Goal: Task Accomplishment & Management: Manage account settings

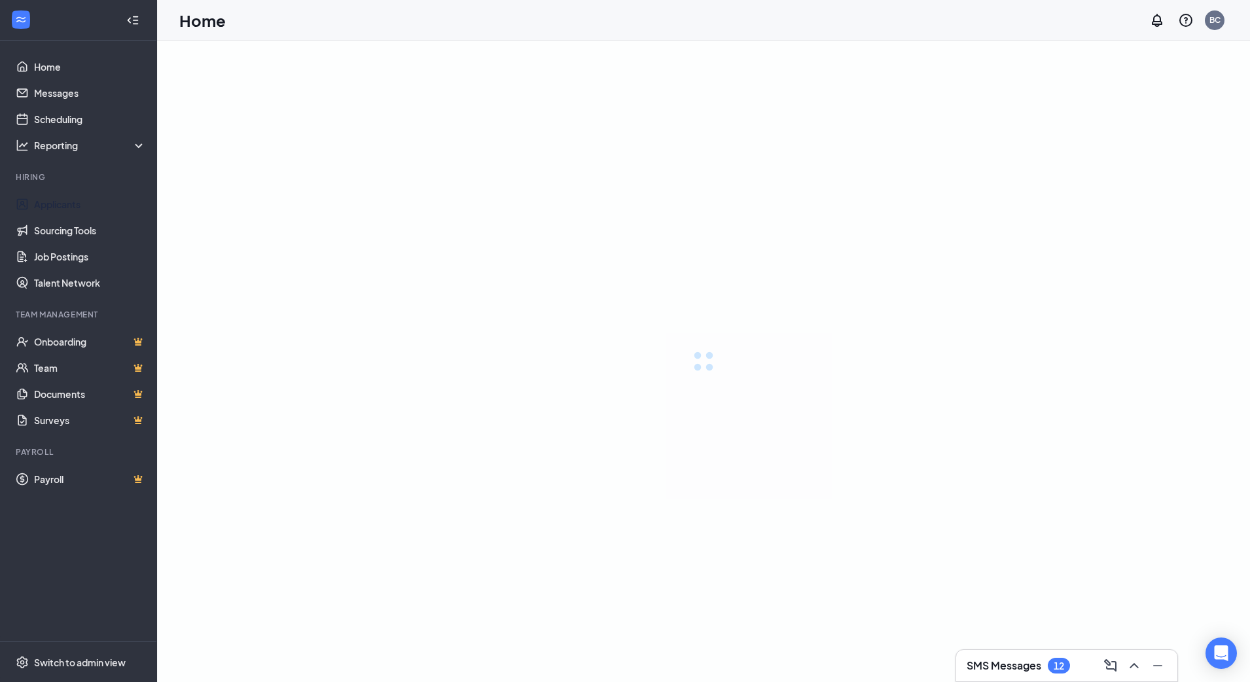
click at [64, 207] on link "Applicants" at bounding box center [90, 204] width 112 height 26
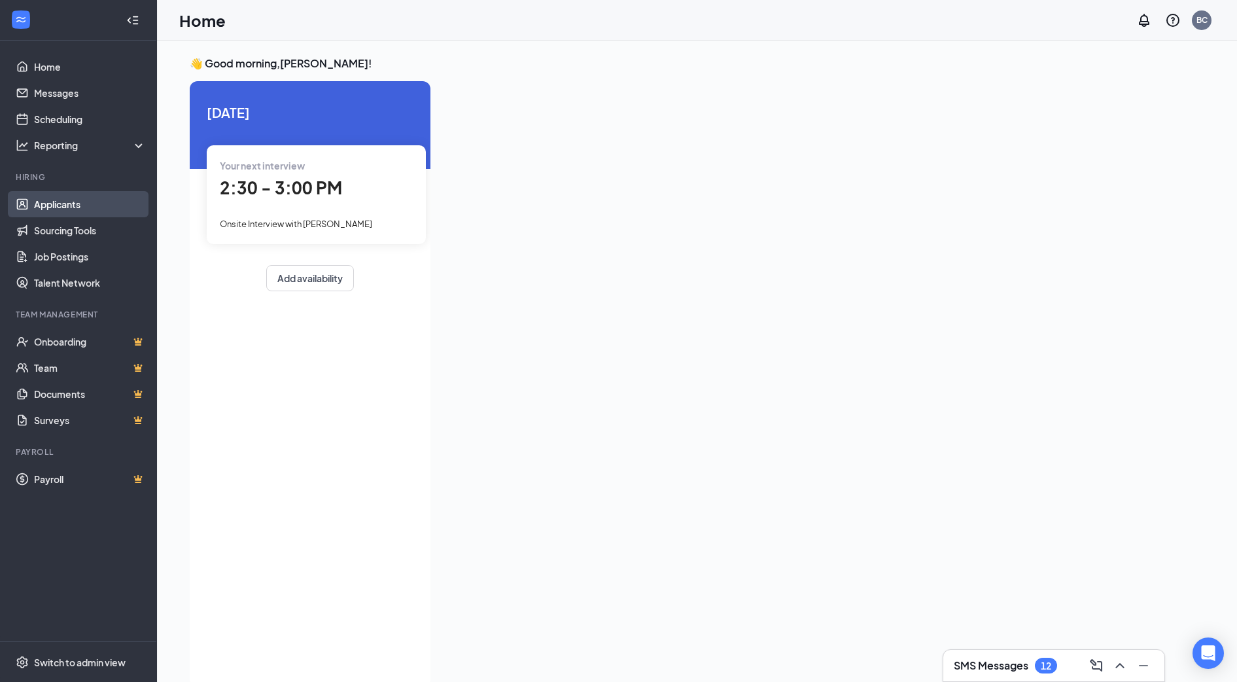
click at [82, 214] on link "Applicants" at bounding box center [90, 204] width 112 height 26
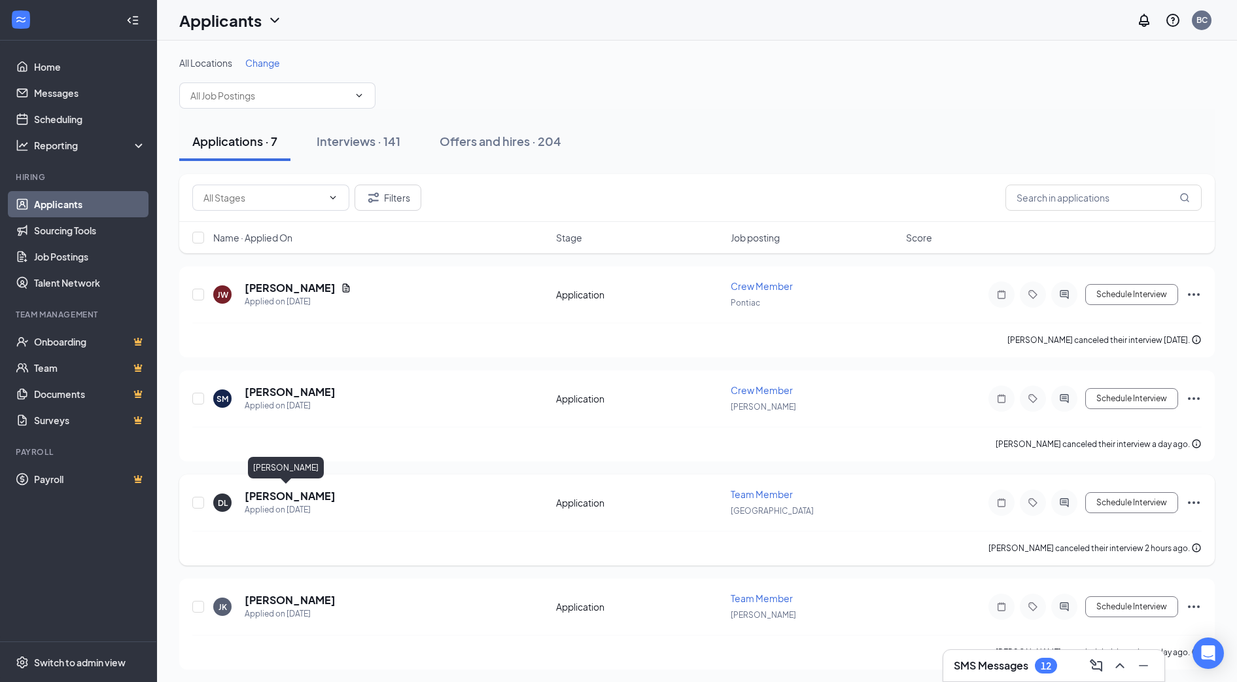
click at [283, 496] on h5 "[PERSON_NAME]" at bounding box center [290, 496] width 91 height 14
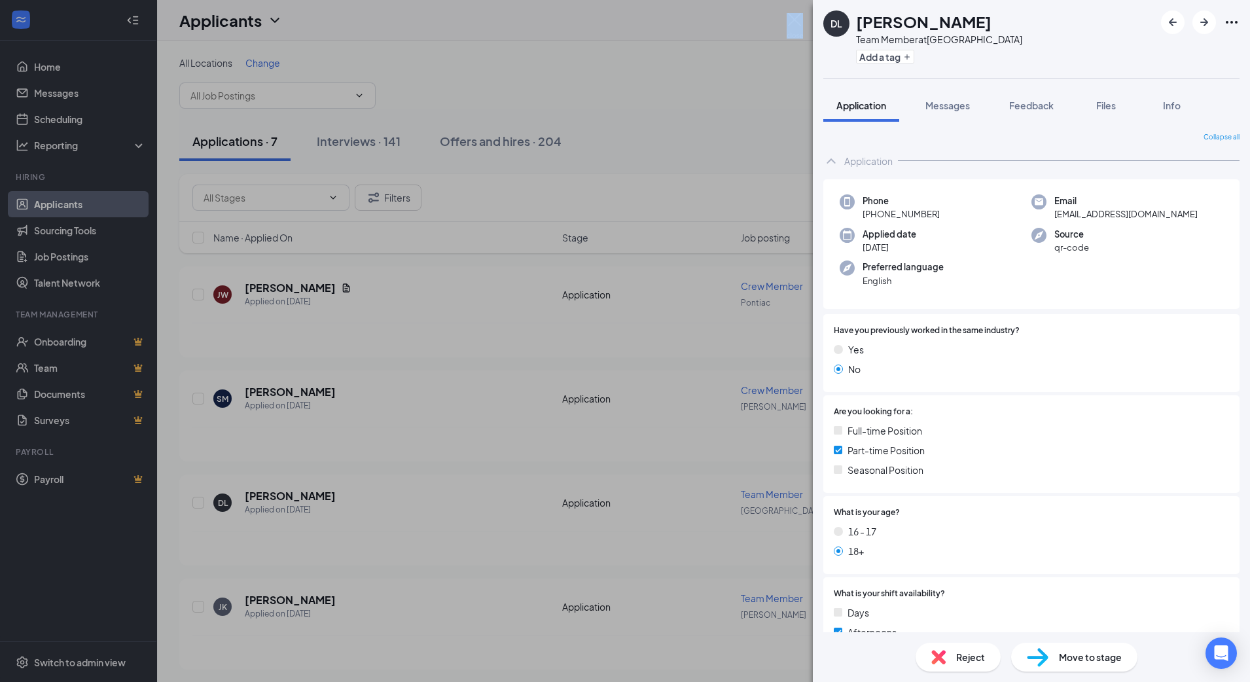
click at [790, 13] on div "[PERSON_NAME] Team Member at [GEOGRAPHIC_DATA] Add a tag Application Messages F…" at bounding box center [625, 341] width 1250 height 682
drag, startPoint x: 790, startPoint y: 13, endPoint x: 793, endPoint y: 26, distance: 13.3
click at [790, 14] on img at bounding box center [794, 26] width 16 height 26
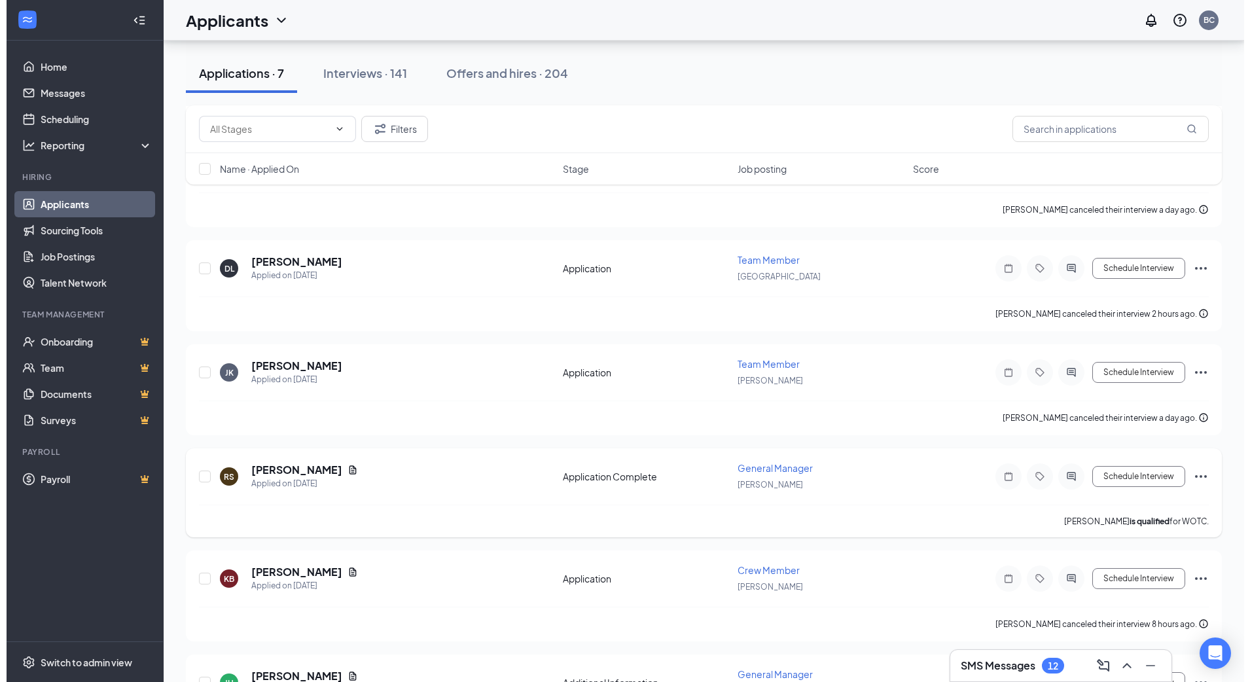
scroll to position [245, 0]
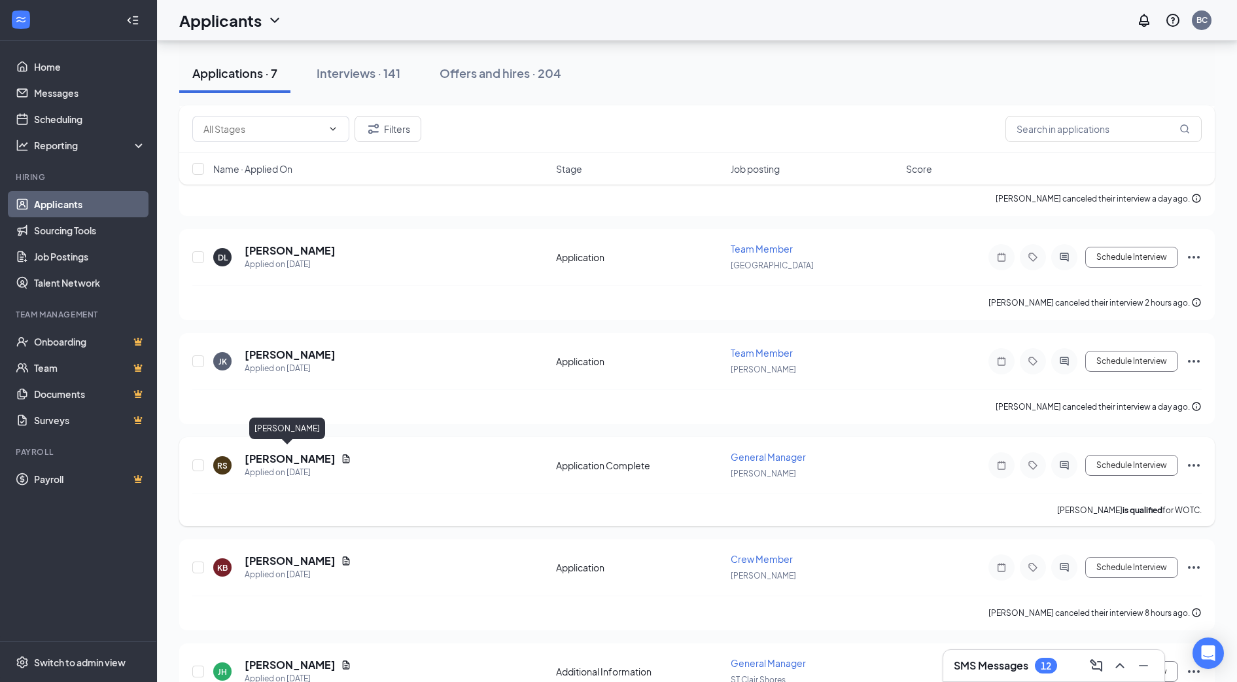
click at [293, 457] on h5 "[PERSON_NAME]" at bounding box center [290, 458] width 91 height 14
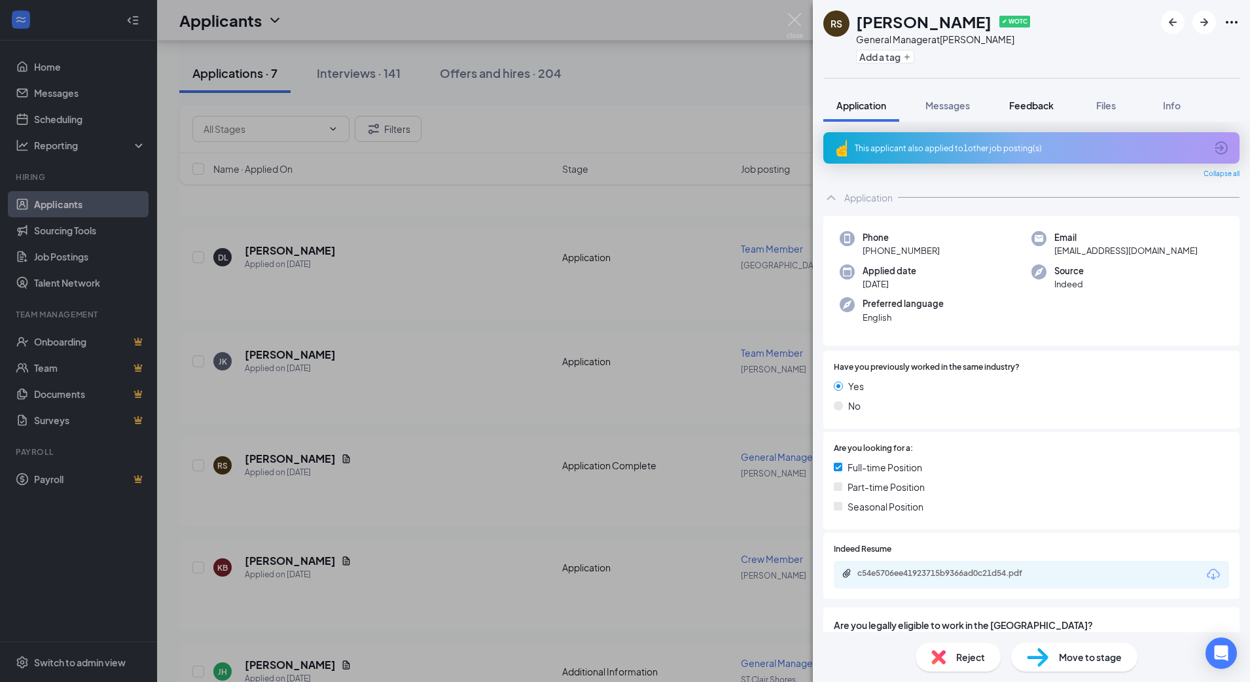
click at [933, 109] on span "Feedback" at bounding box center [1031, 105] width 44 height 12
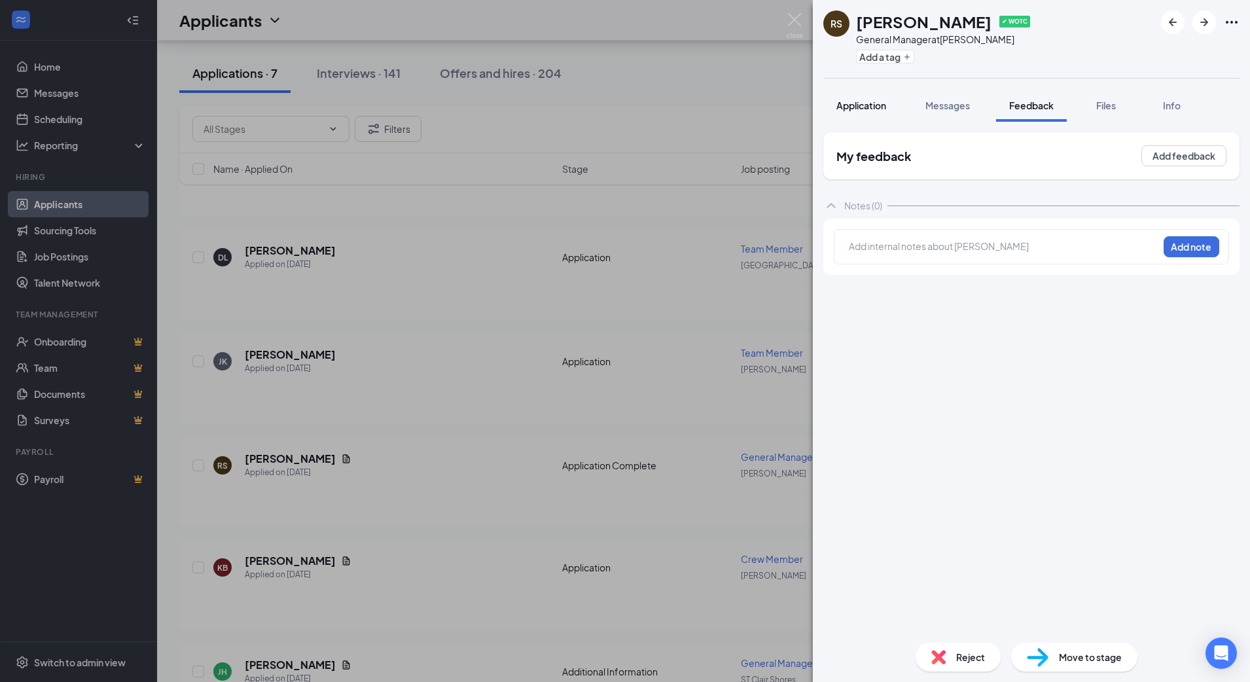
click at [849, 96] on button "Application" at bounding box center [861, 105] width 76 height 33
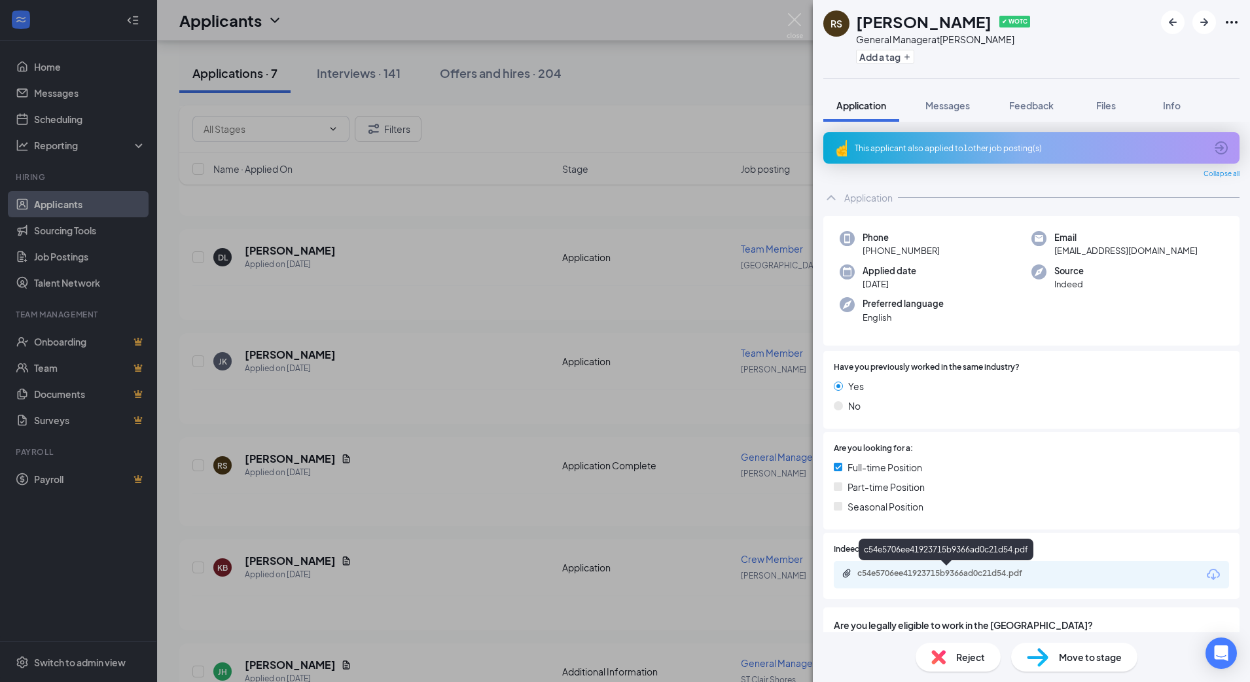
click at [860, 572] on div "c54e5706ee41923715b9366ad0c21d54.pdf" at bounding box center [948, 573] width 183 height 10
click at [798, 23] on img at bounding box center [794, 26] width 16 height 26
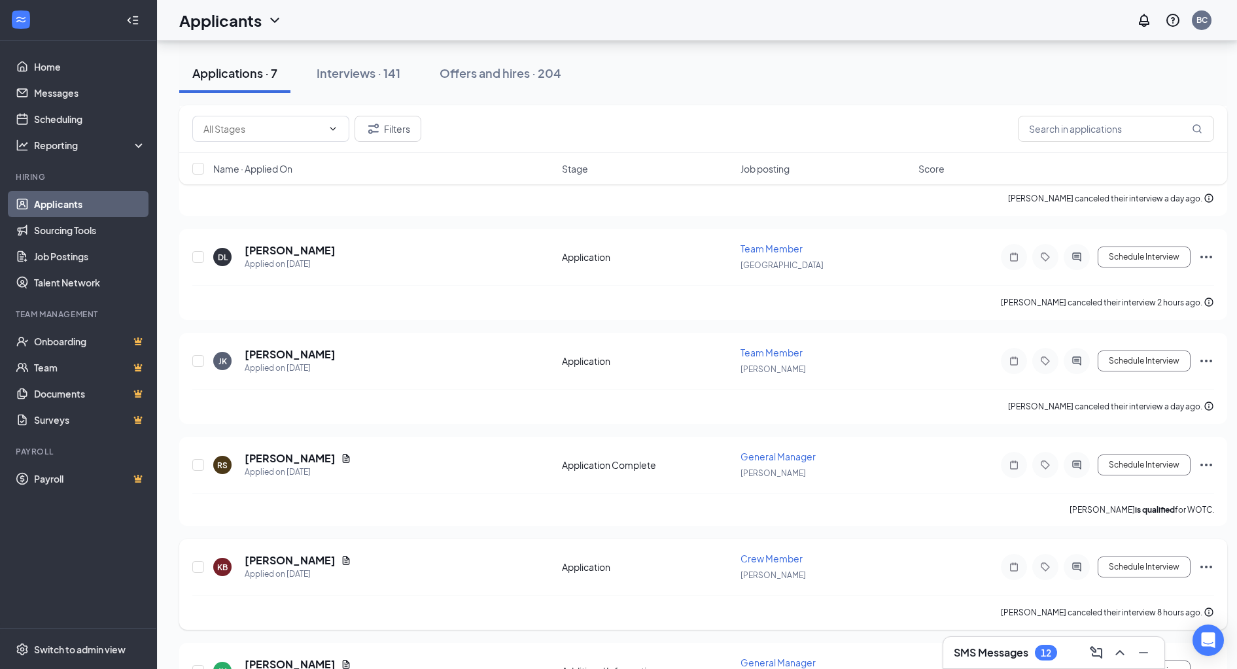
scroll to position [317, 0]
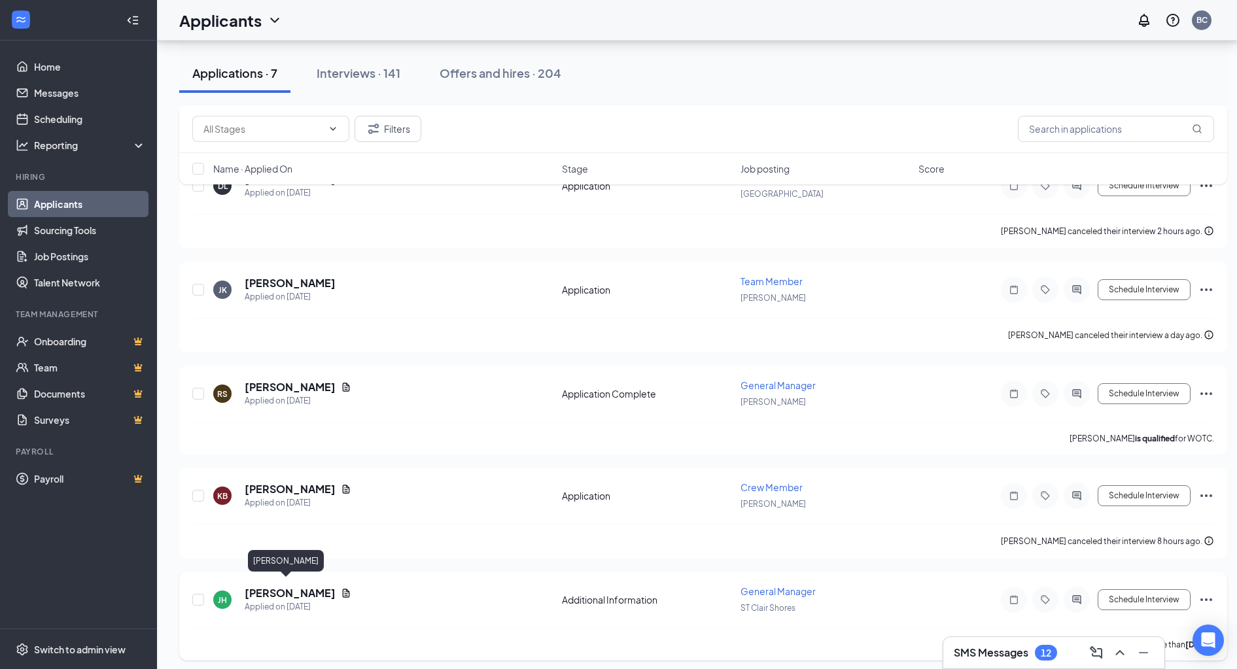
click at [255, 586] on h5 "[PERSON_NAME]" at bounding box center [290, 593] width 91 height 14
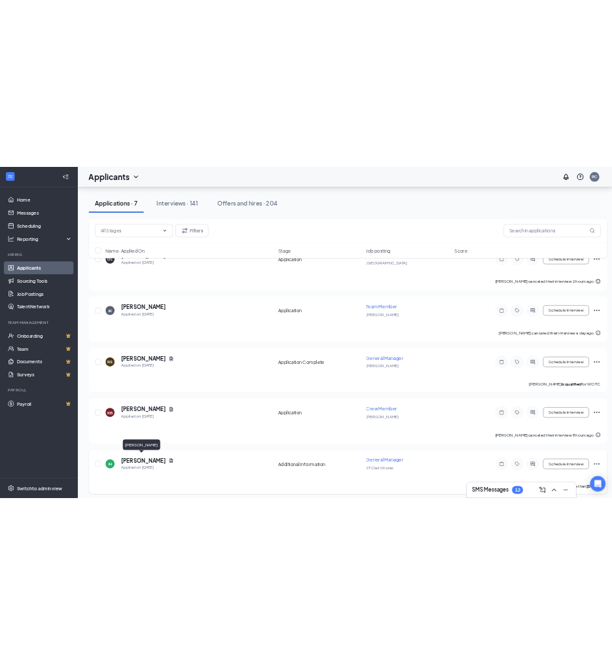
scroll to position [304, 0]
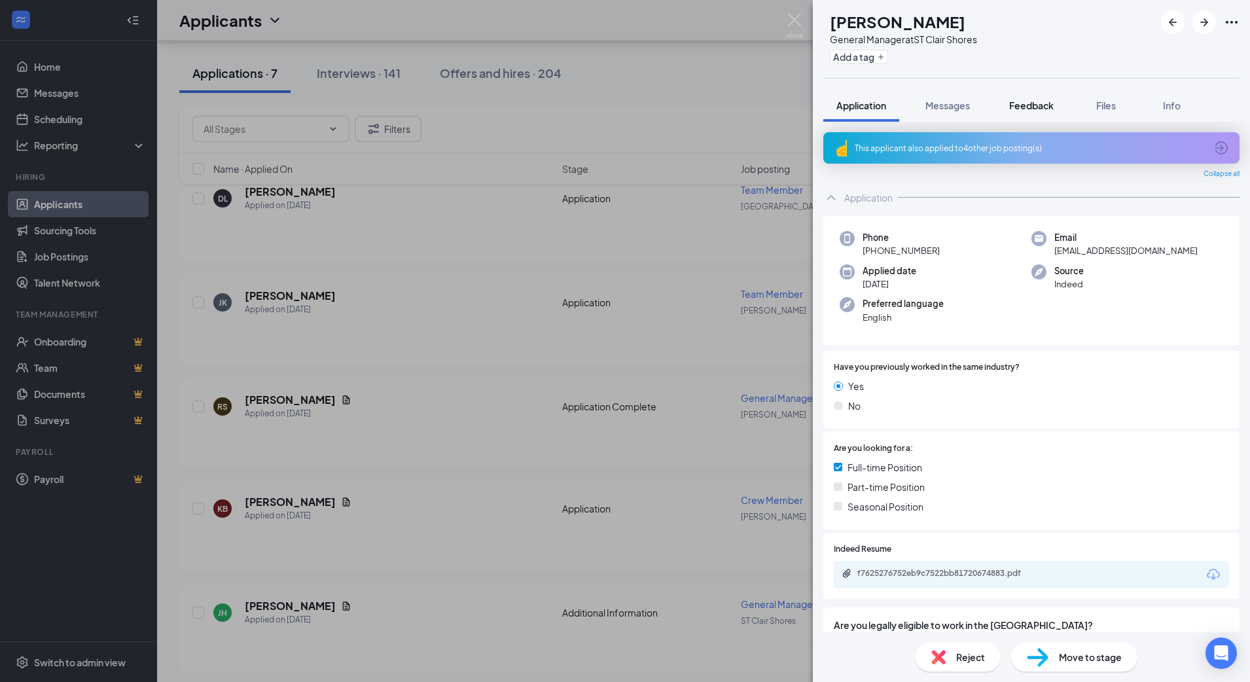
click at [933, 104] on span "Feedback" at bounding box center [1031, 105] width 44 height 12
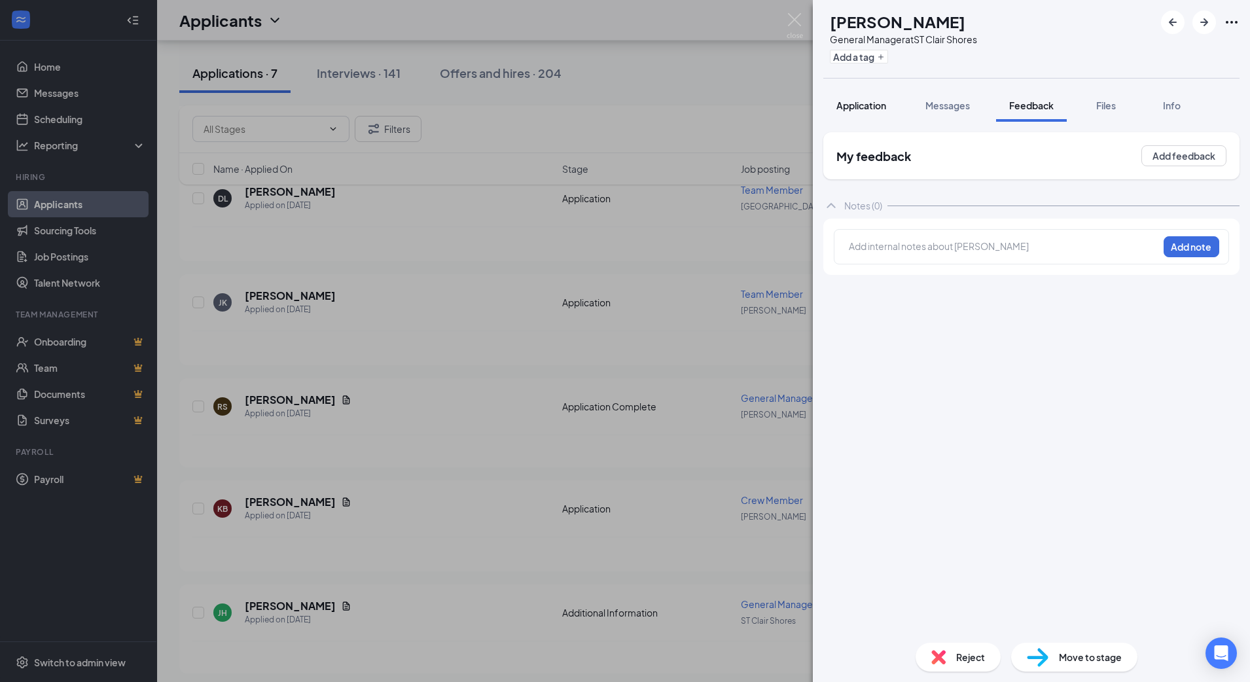
click at [858, 107] on span "Application" at bounding box center [861, 105] width 50 height 12
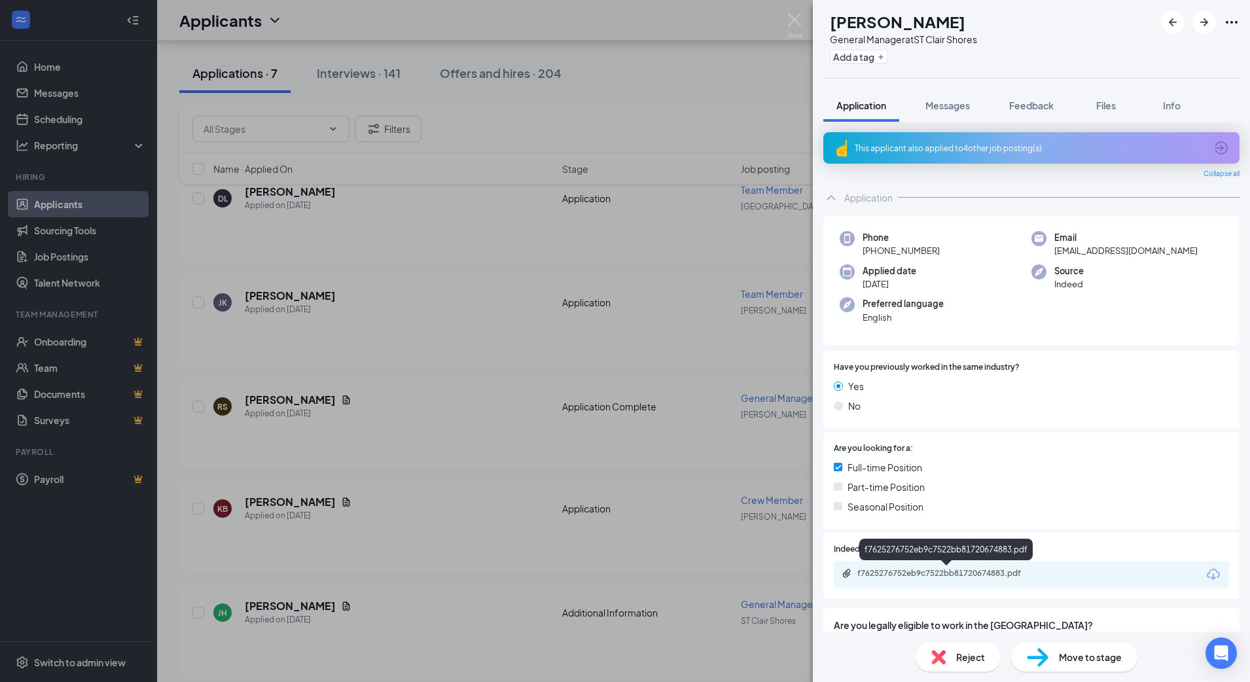
click at [933, 578] on div "f7625276752eb9c7522bb81720674883.pdf" at bounding box center [948, 573] width 183 height 10
drag, startPoint x: 794, startPoint y: 22, endPoint x: 730, endPoint y: 13, distance: 64.7
click at [794, 22] on img at bounding box center [794, 26] width 16 height 26
